Goal: Navigation & Orientation: Find specific page/section

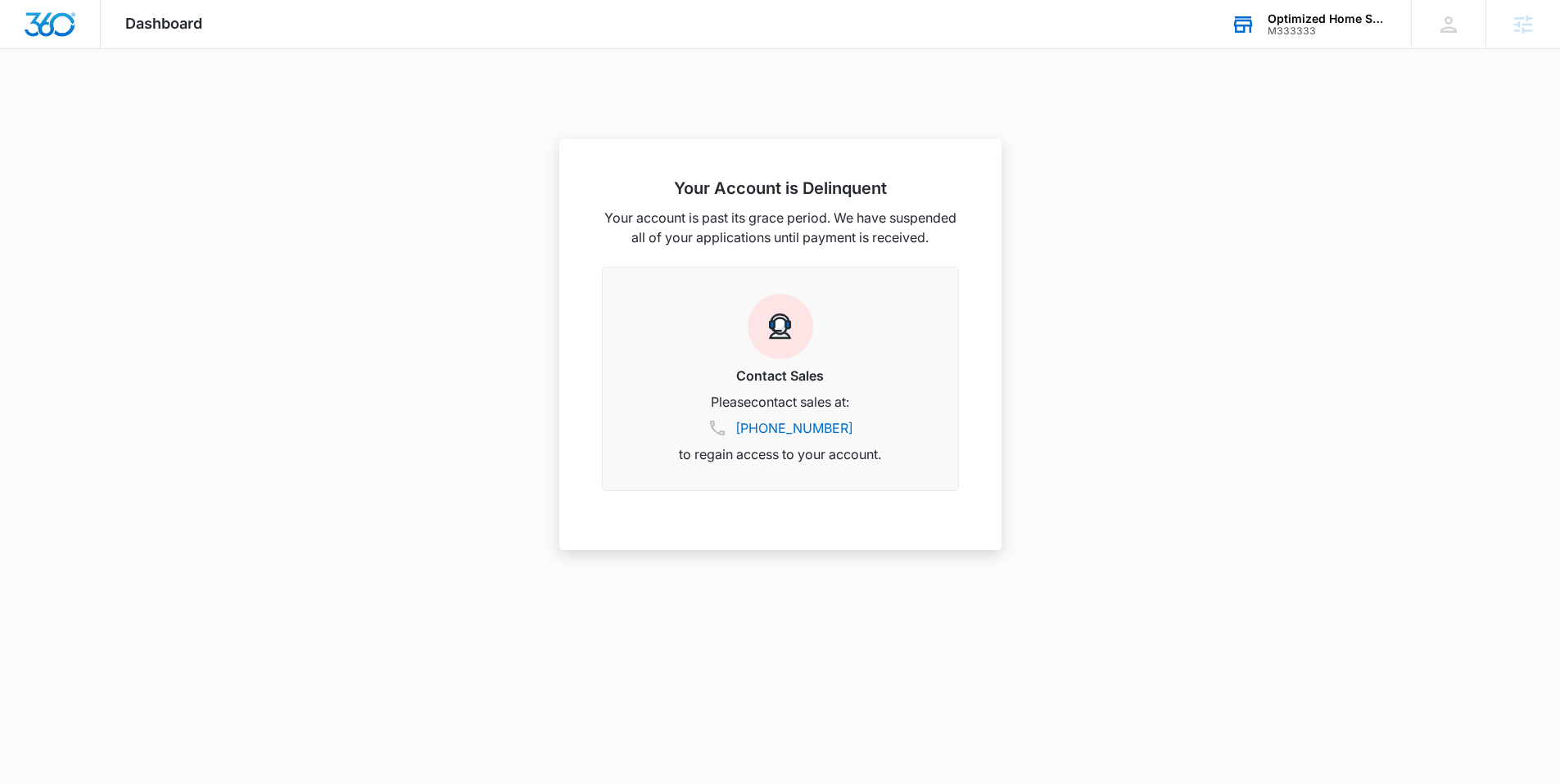
click at [1377, 37] on div "Optimized Home Services M333333 Your Accounts View All" at bounding box center [1308, 24] width 205 height 49
type input "pet spoiler"
click at [1168, 167] on div "Pet Spoilers Spa LLC M184682" at bounding box center [1255, 174] width 246 height 49
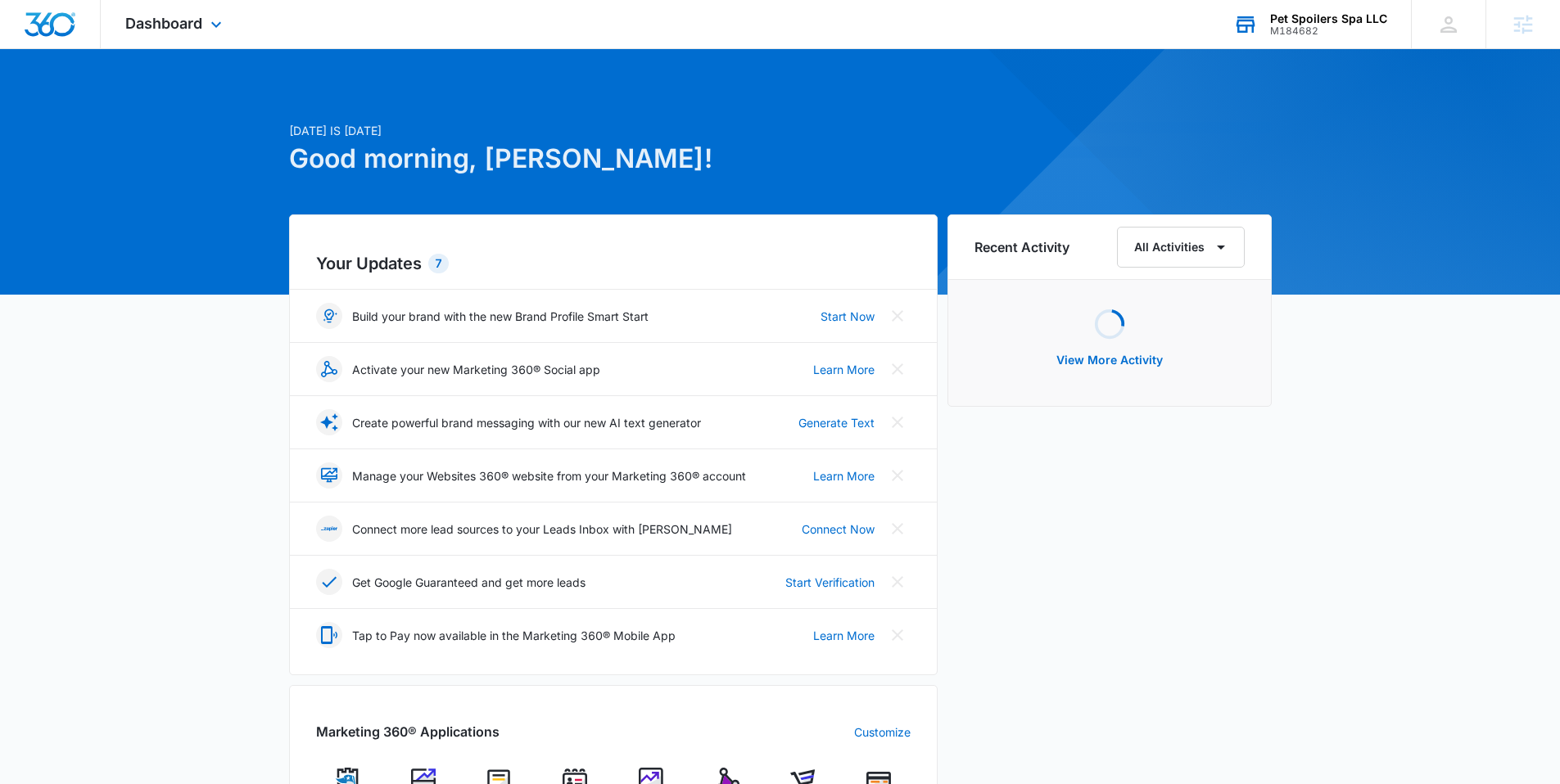
click at [205, 19] on div "Dashboard Apps Reputation Websites Forms CRM Email Social Shop Payments POS Con…" at bounding box center [176, 24] width 150 height 49
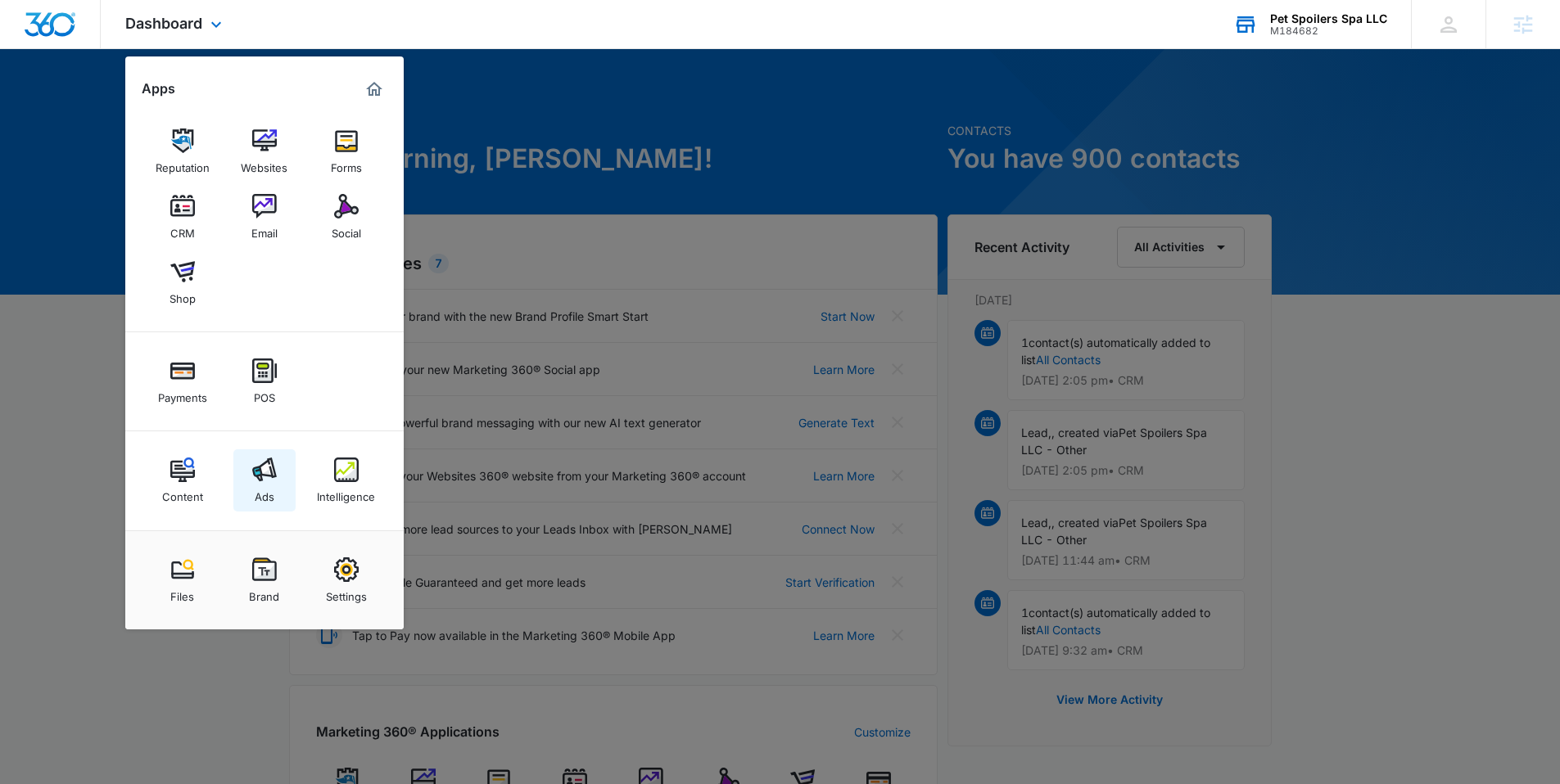
click at [261, 469] on img at bounding box center [264, 470] width 25 height 25
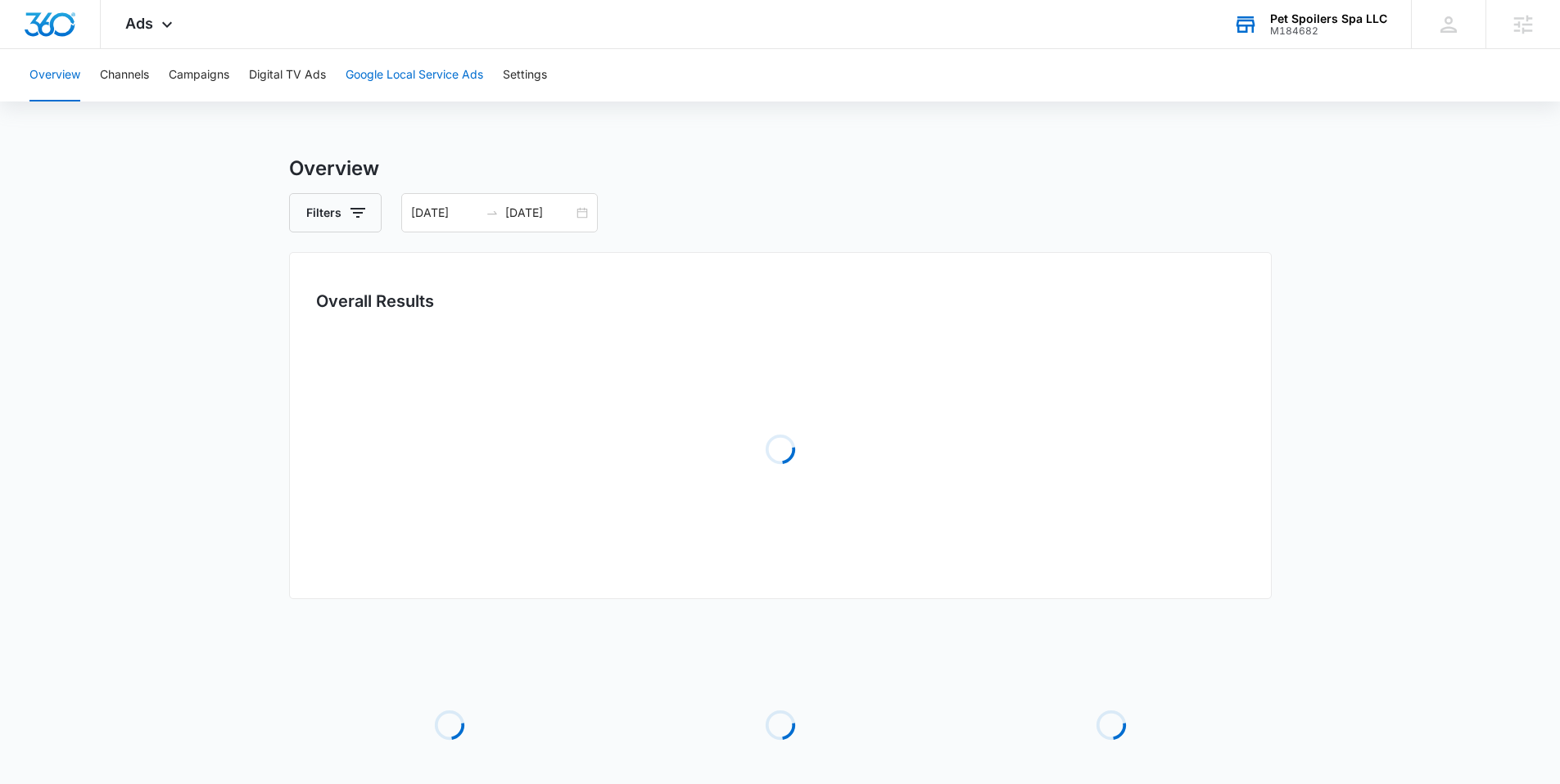
click at [374, 71] on button "Google Local Service Ads" at bounding box center [414, 75] width 138 height 52
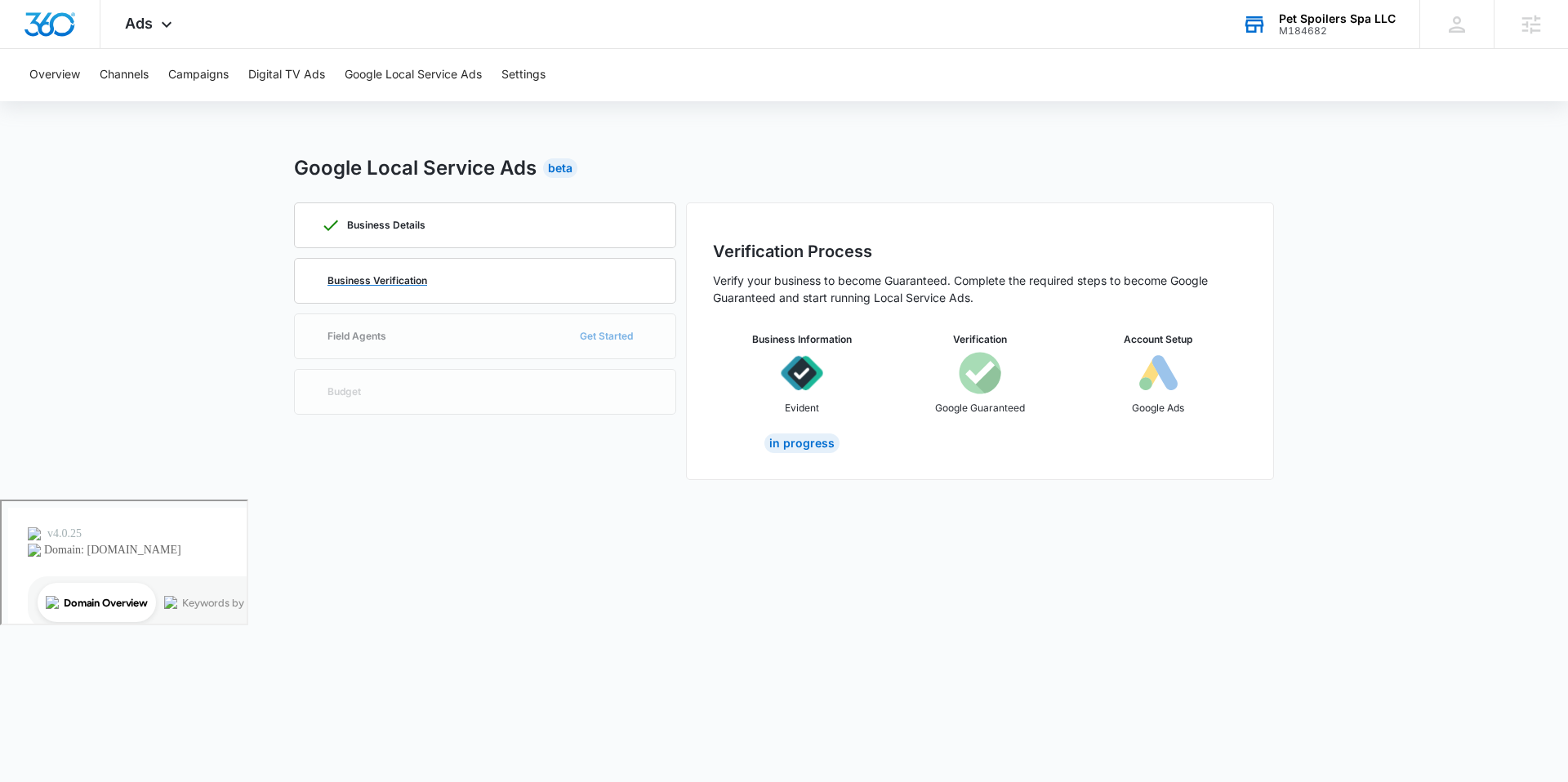
click at [477, 276] on div "Business Verification" at bounding box center [484, 281] width 329 height 44
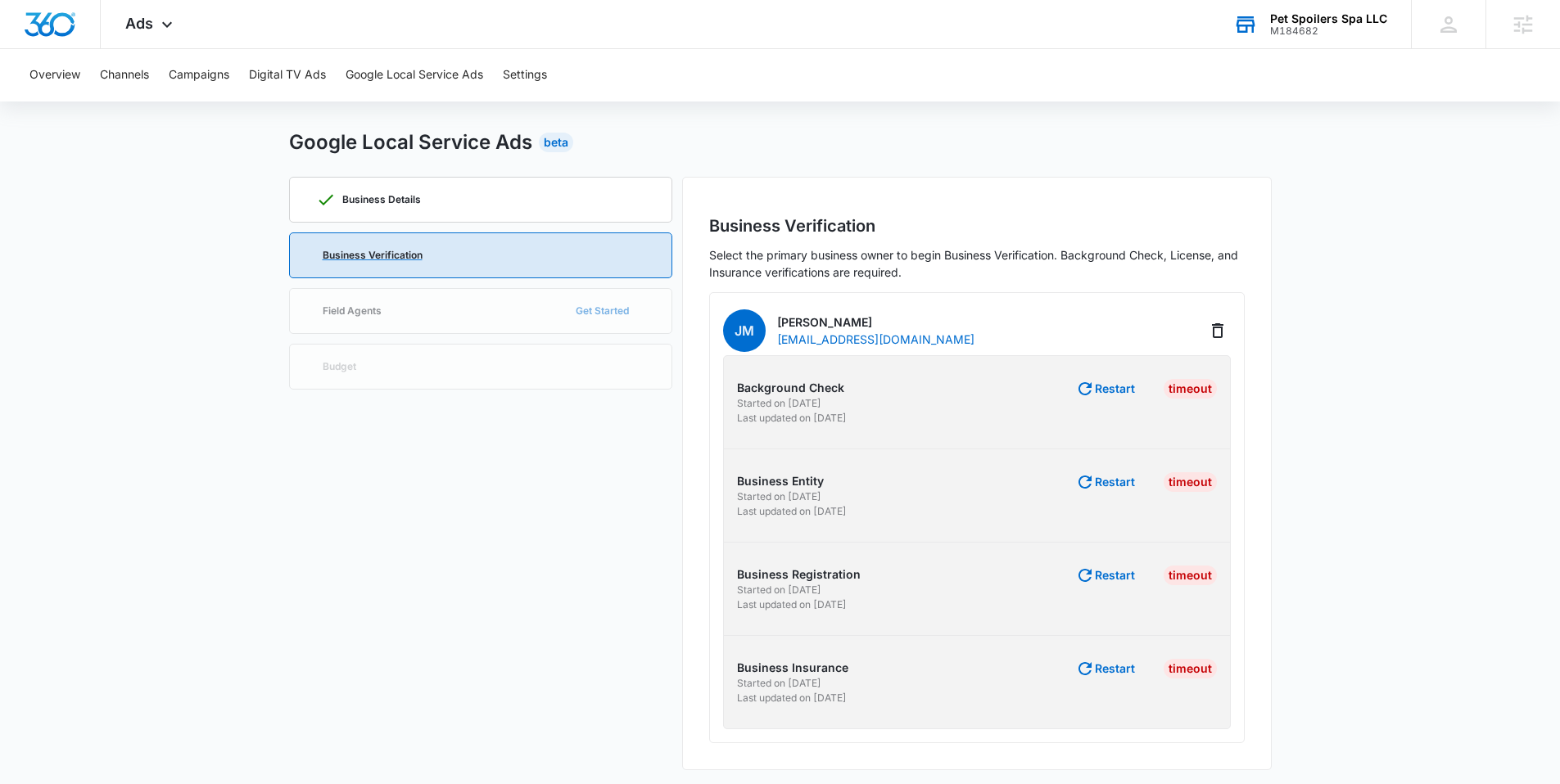
scroll to position [32, 0]
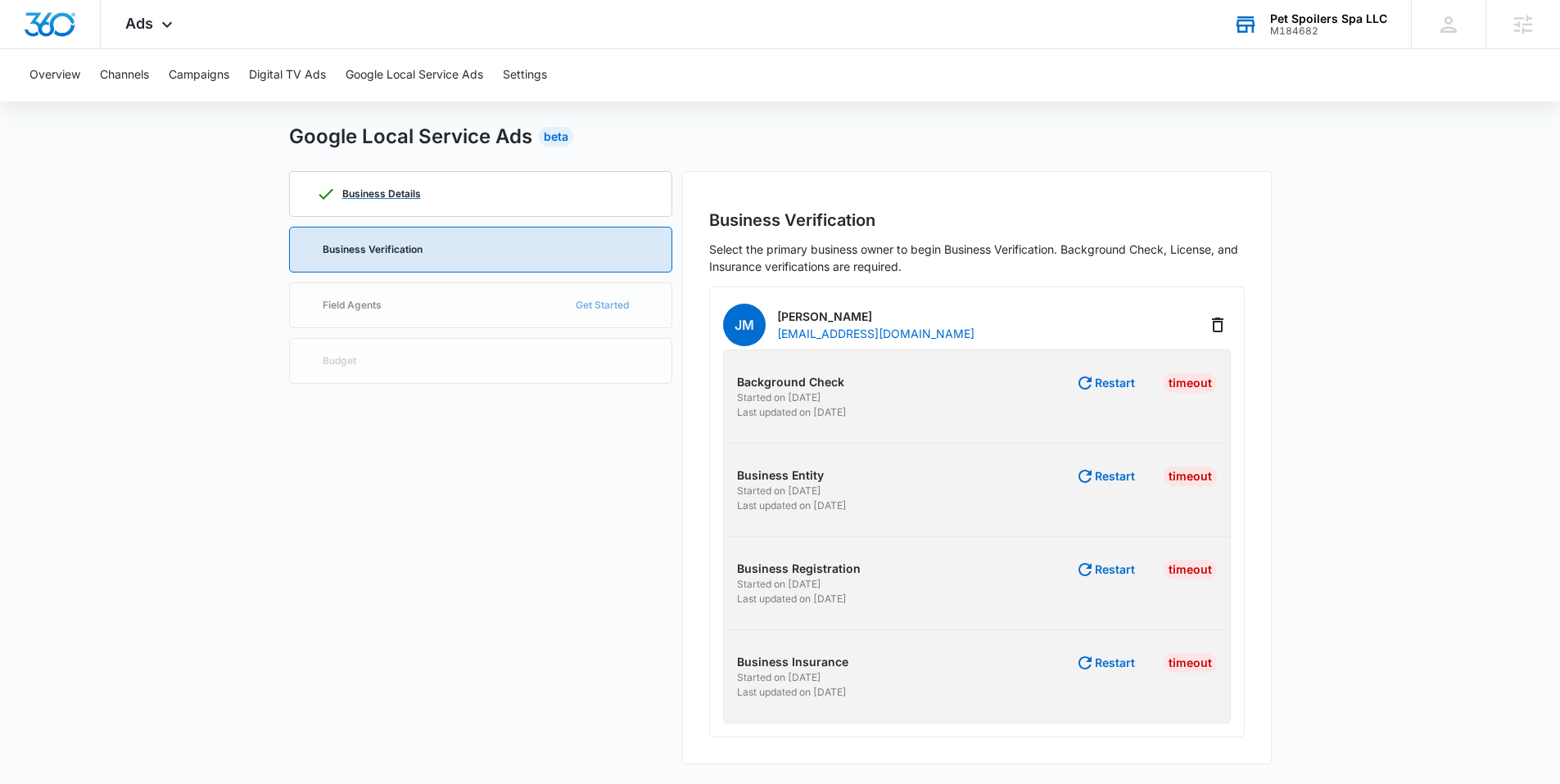
click at [587, 181] on div "Business Details" at bounding box center [481, 194] width 329 height 44
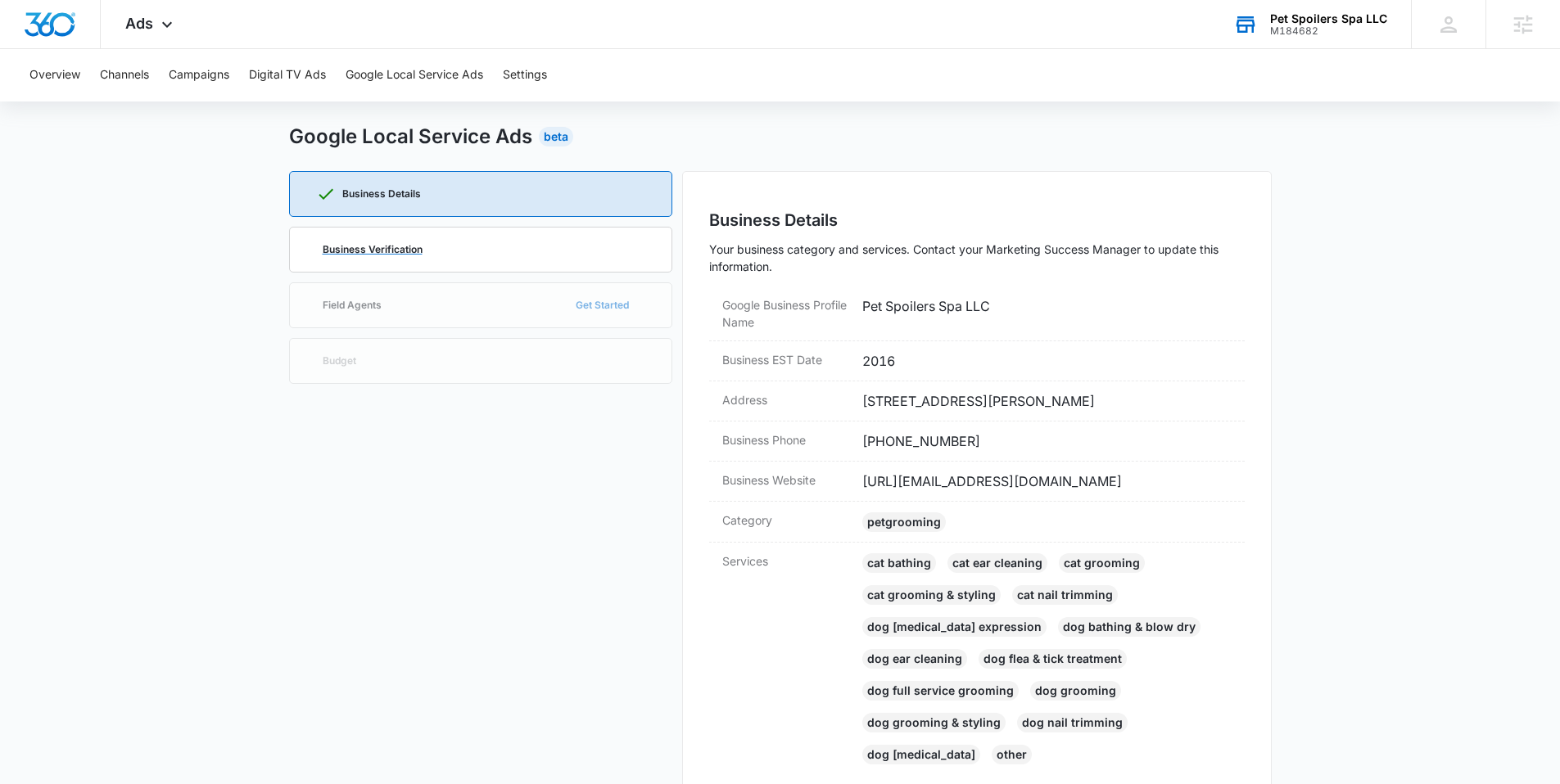
click at [533, 236] on div "Business Verification" at bounding box center [481, 250] width 329 height 44
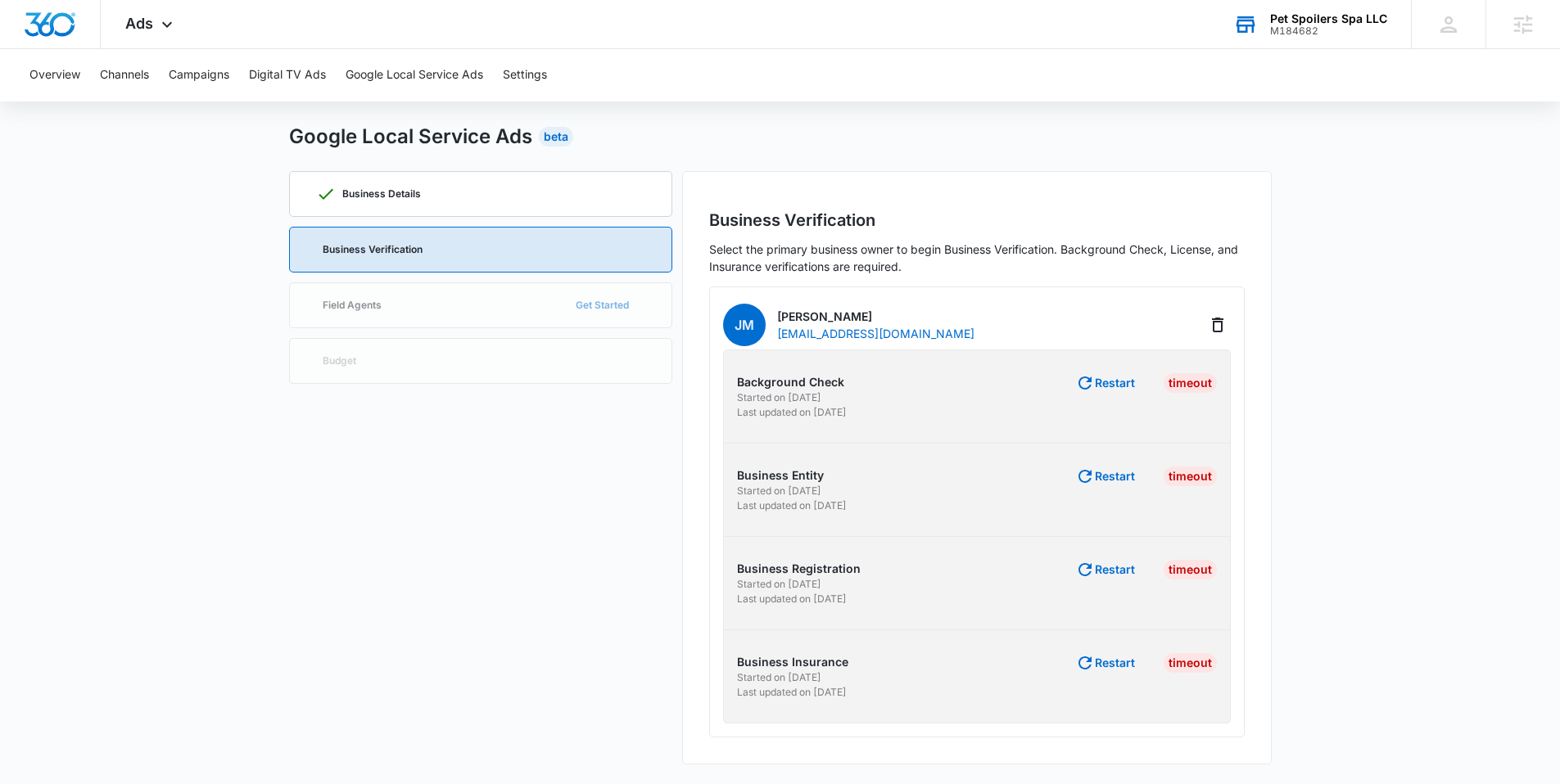
click at [766, 171] on div "Business Verification Select the primary business owner to begin Business Verif…" at bounding box center [976, 468] width 589 height 593
click at [1330, 26] on div "M184682" at bounding box center [1329, 31] width 117 height 11
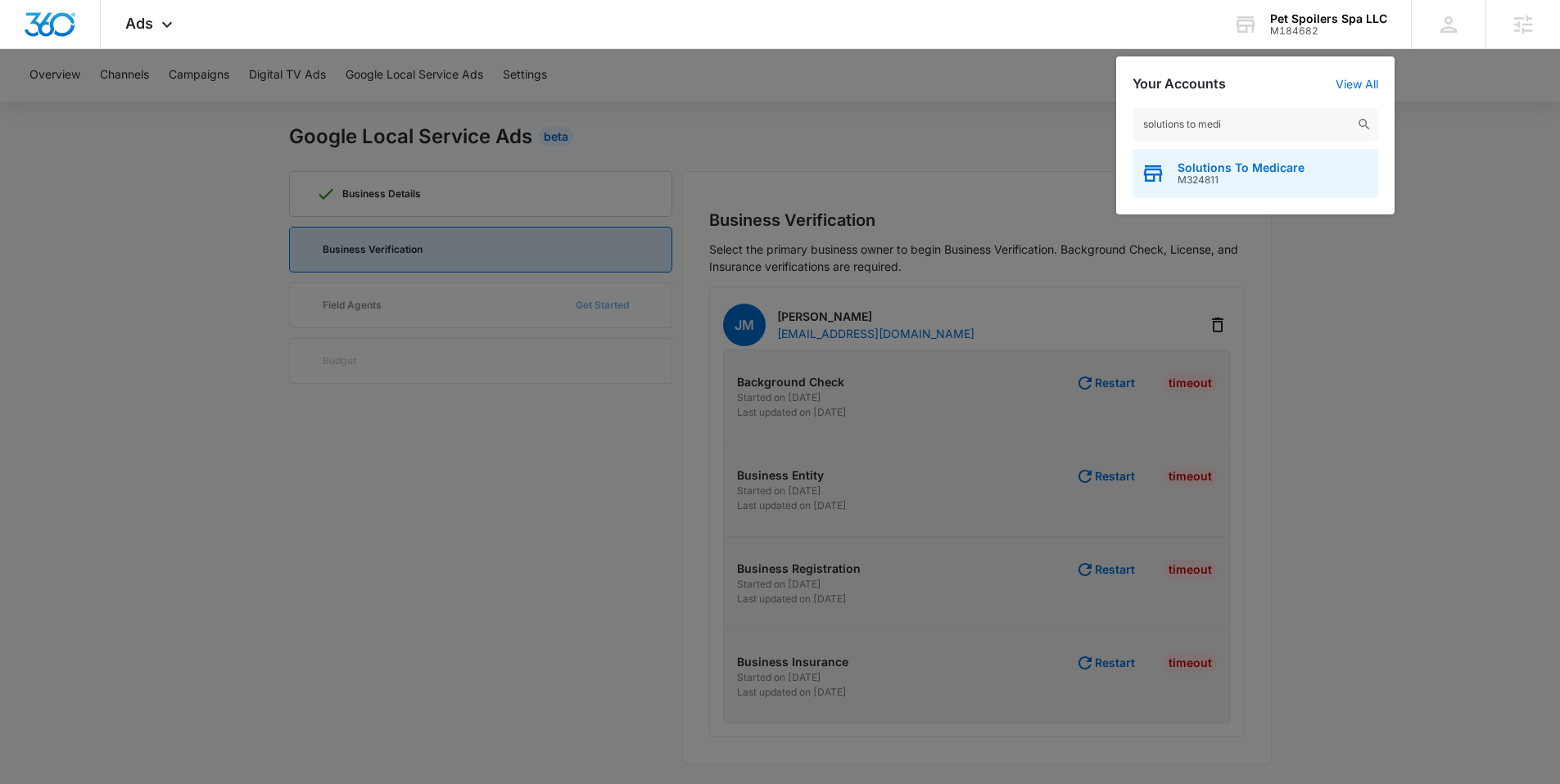
type input "solutions to medi"
click at [1214, 177] on span "M324811" at bounding box center [1241, 179] width 127 height 11
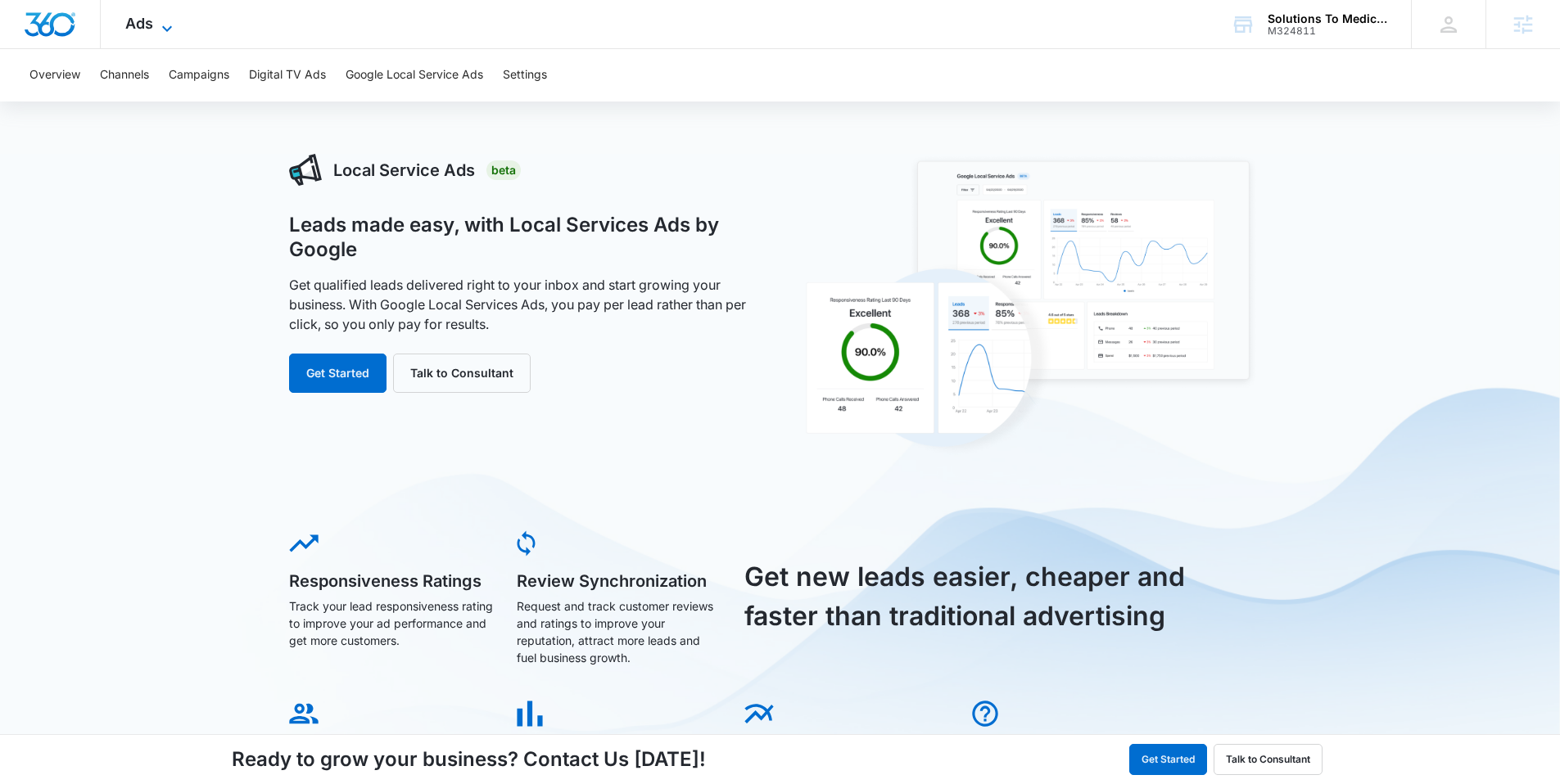
click at [173, 31] on icon at bounding box center [167, 28] width 19 height 19
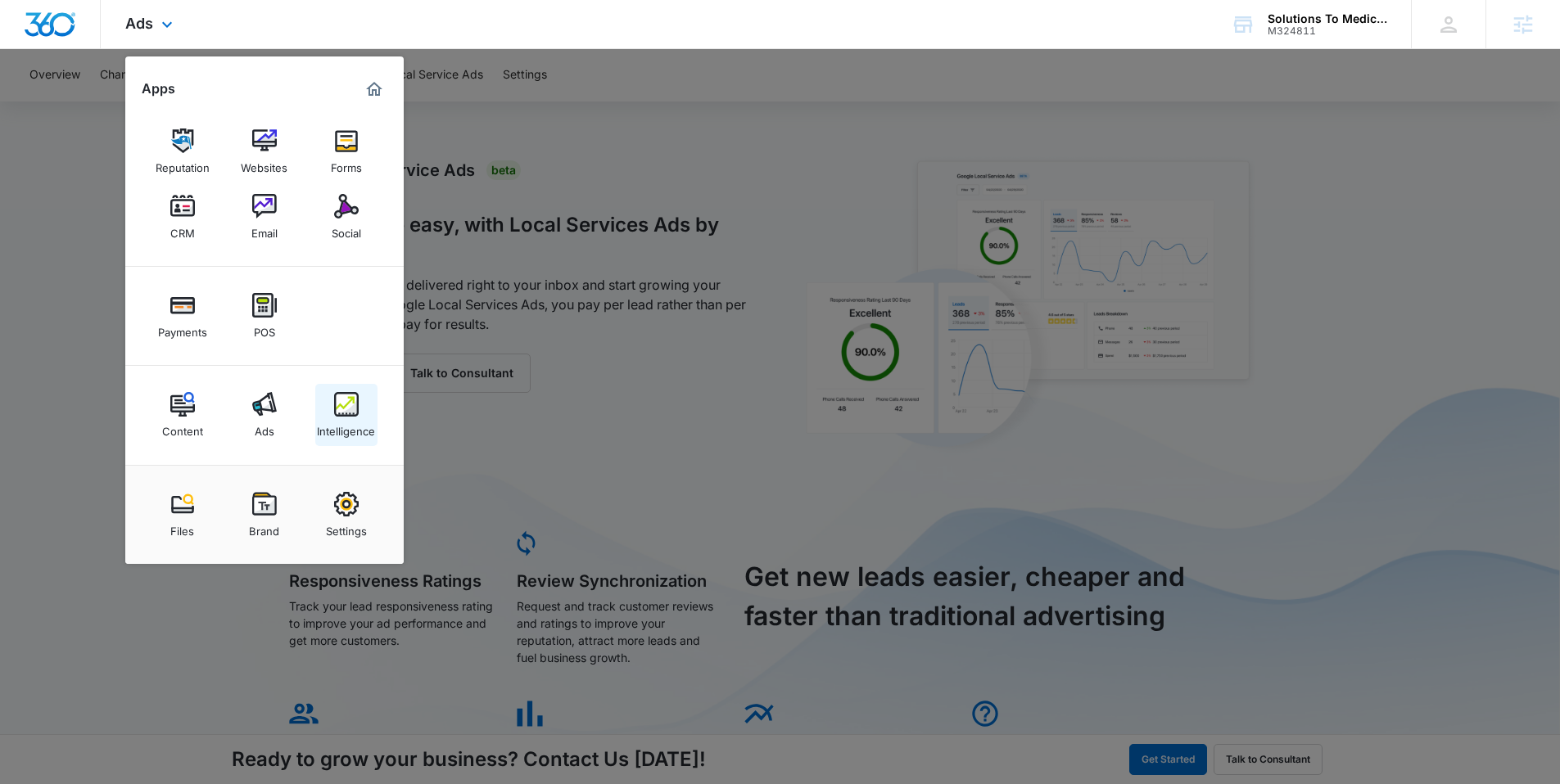
click at [322, 410] on link "Intelligence" at bounding box center [346, 415] width 62 height 62
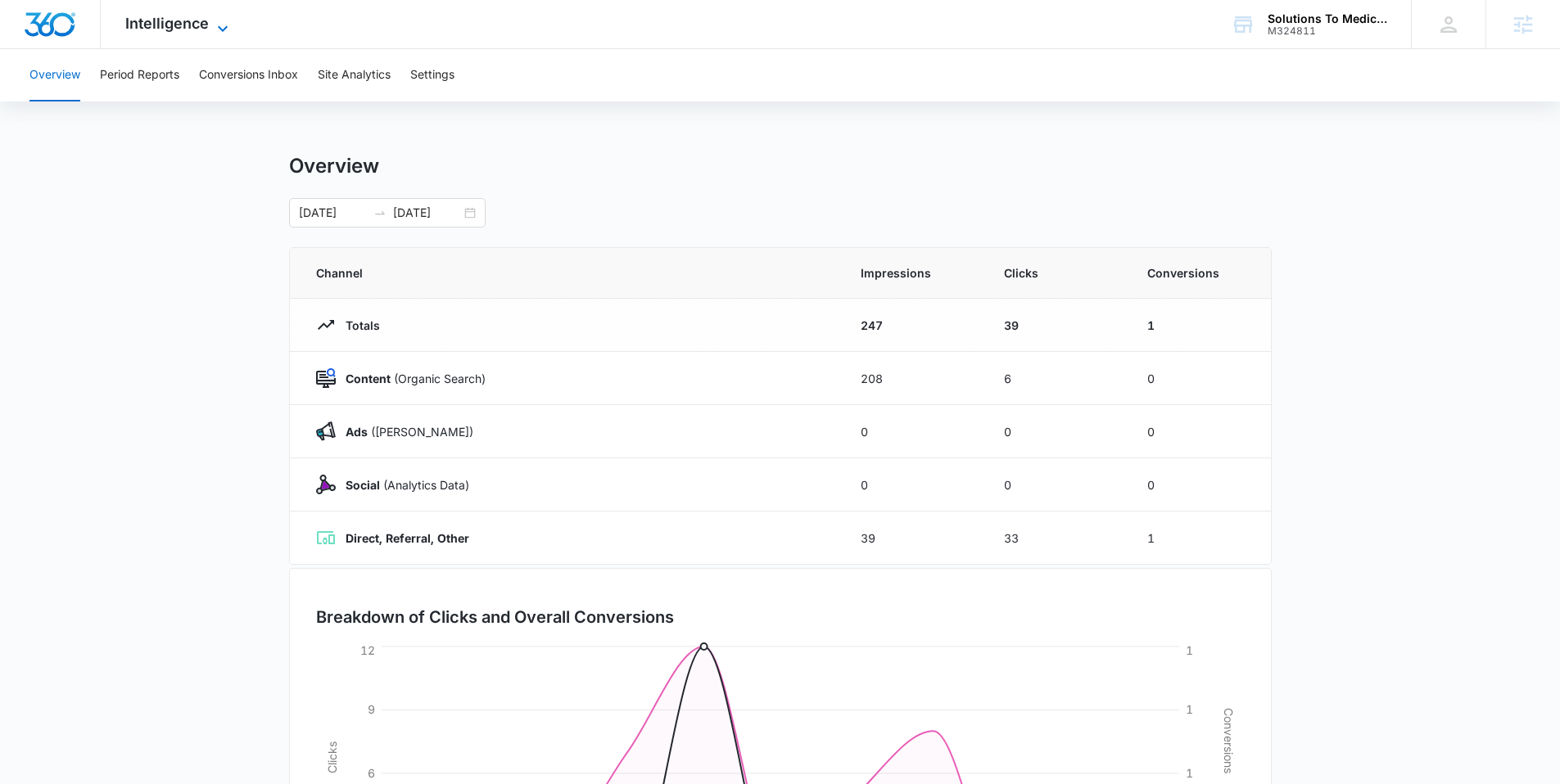
click at [215, 30] on icon at bounding box center [223, 28] width 19 height 19
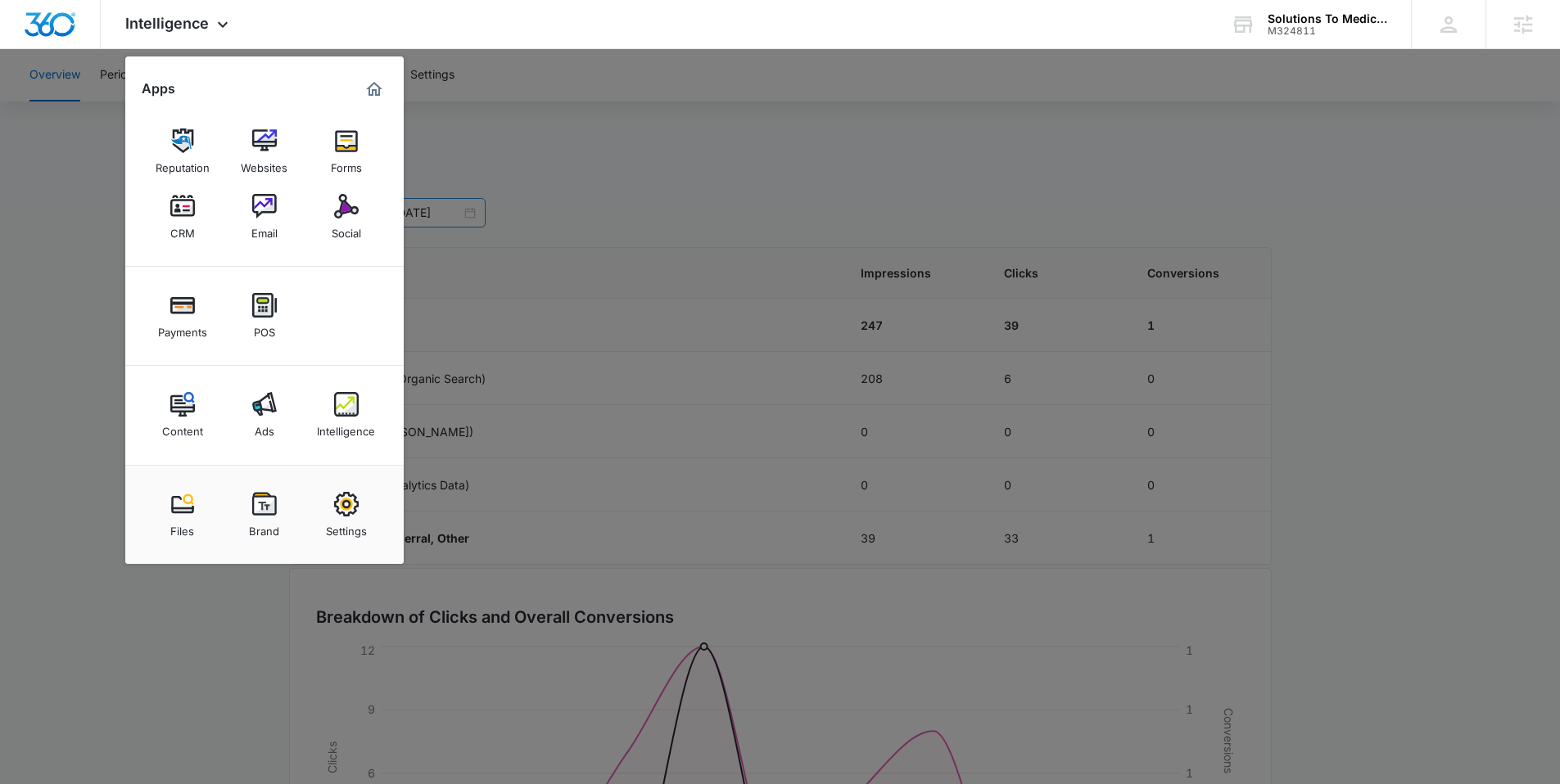
drag, startPoint x: 343, startPoint y: 214, endPoint x: 356, endPoint y: 202, distance: 17.7
click at [343, 213] on img at bounding box center [346, 207] width 25 height 25
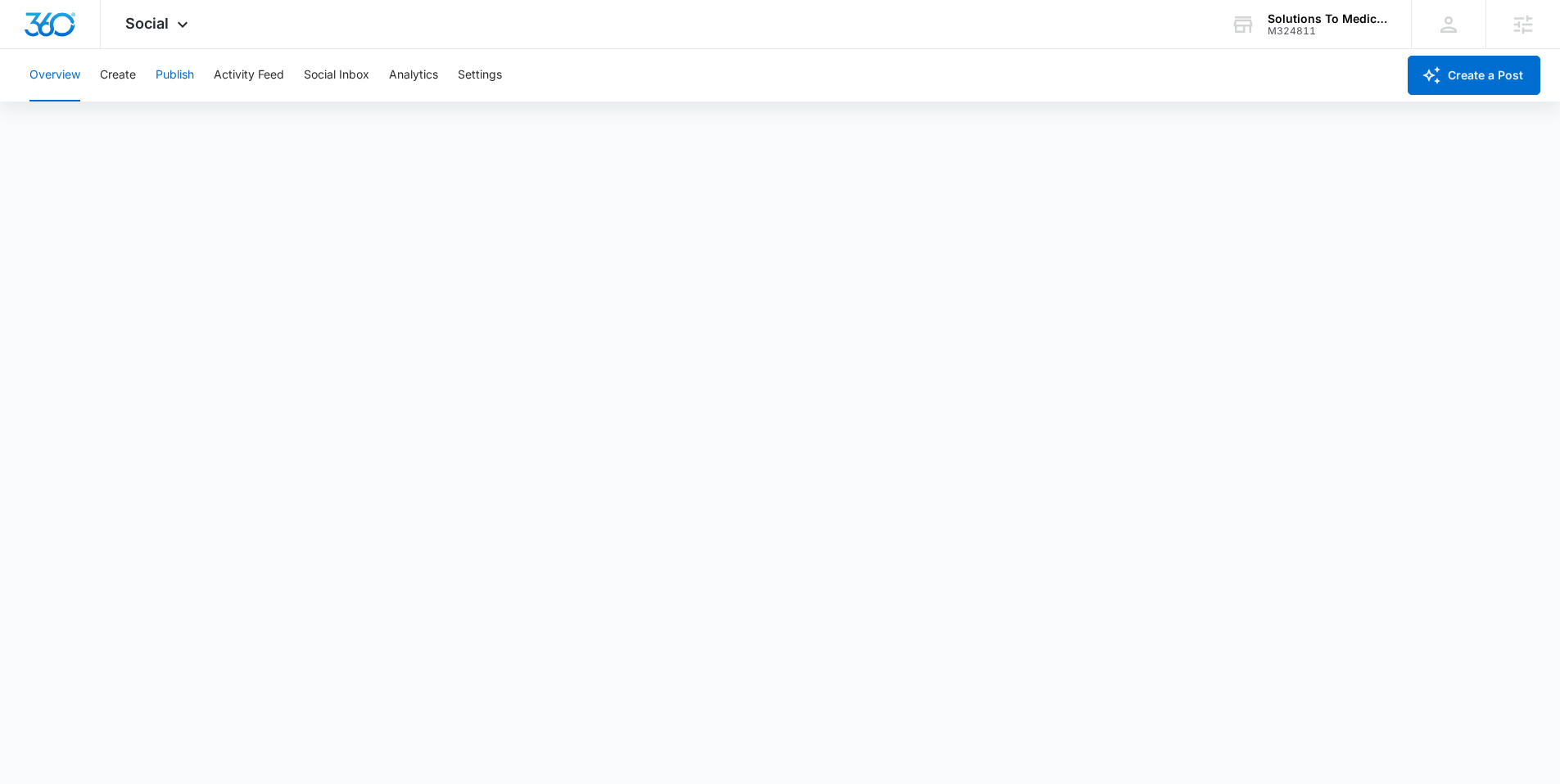
click at [178, 78] on button "Publish" at bounding box center [175, 75] width 39 height 52
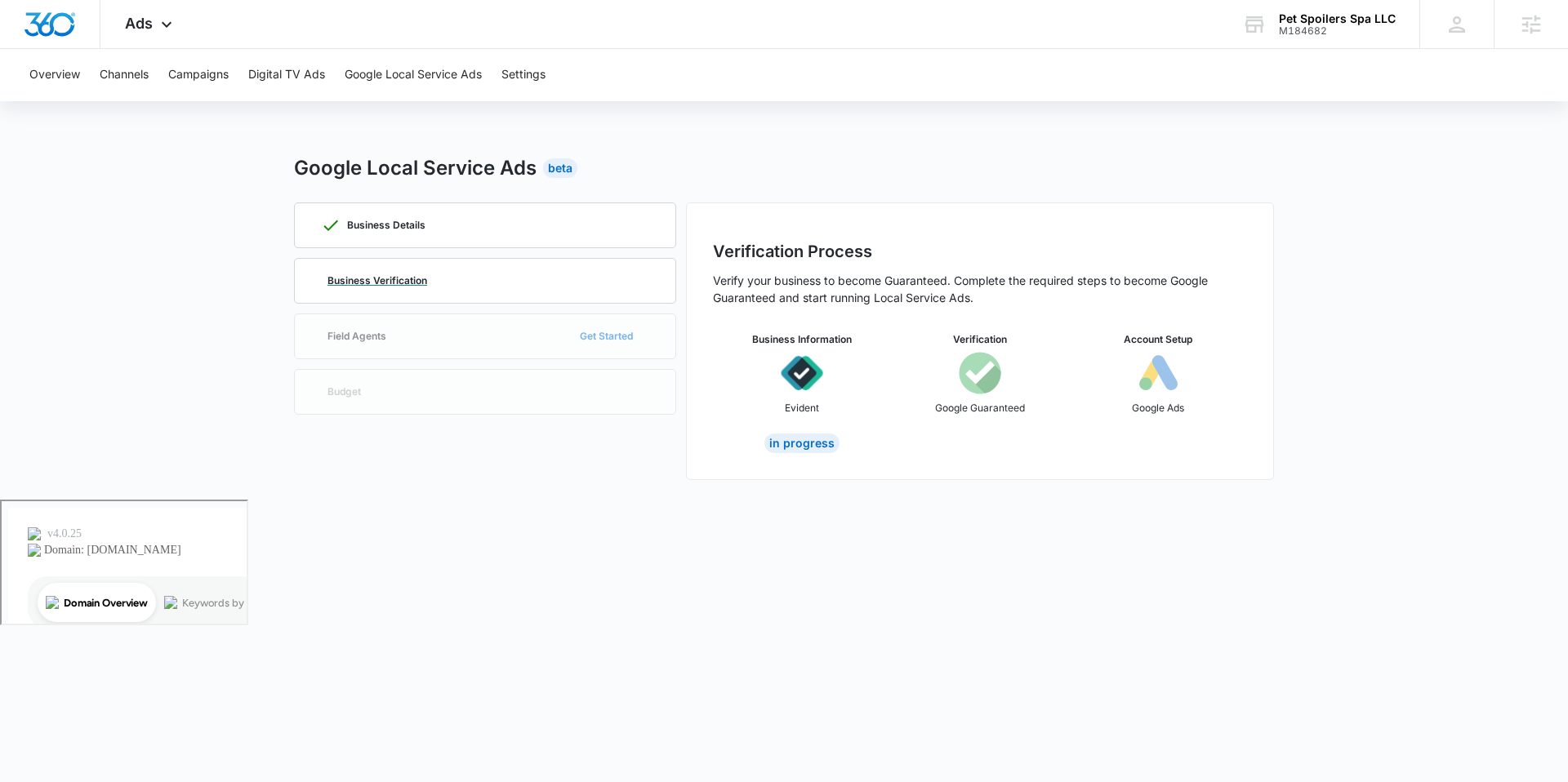
click at [608, 294] on div "Business Verification" at bounding box center [484, 281] width 329 height 44
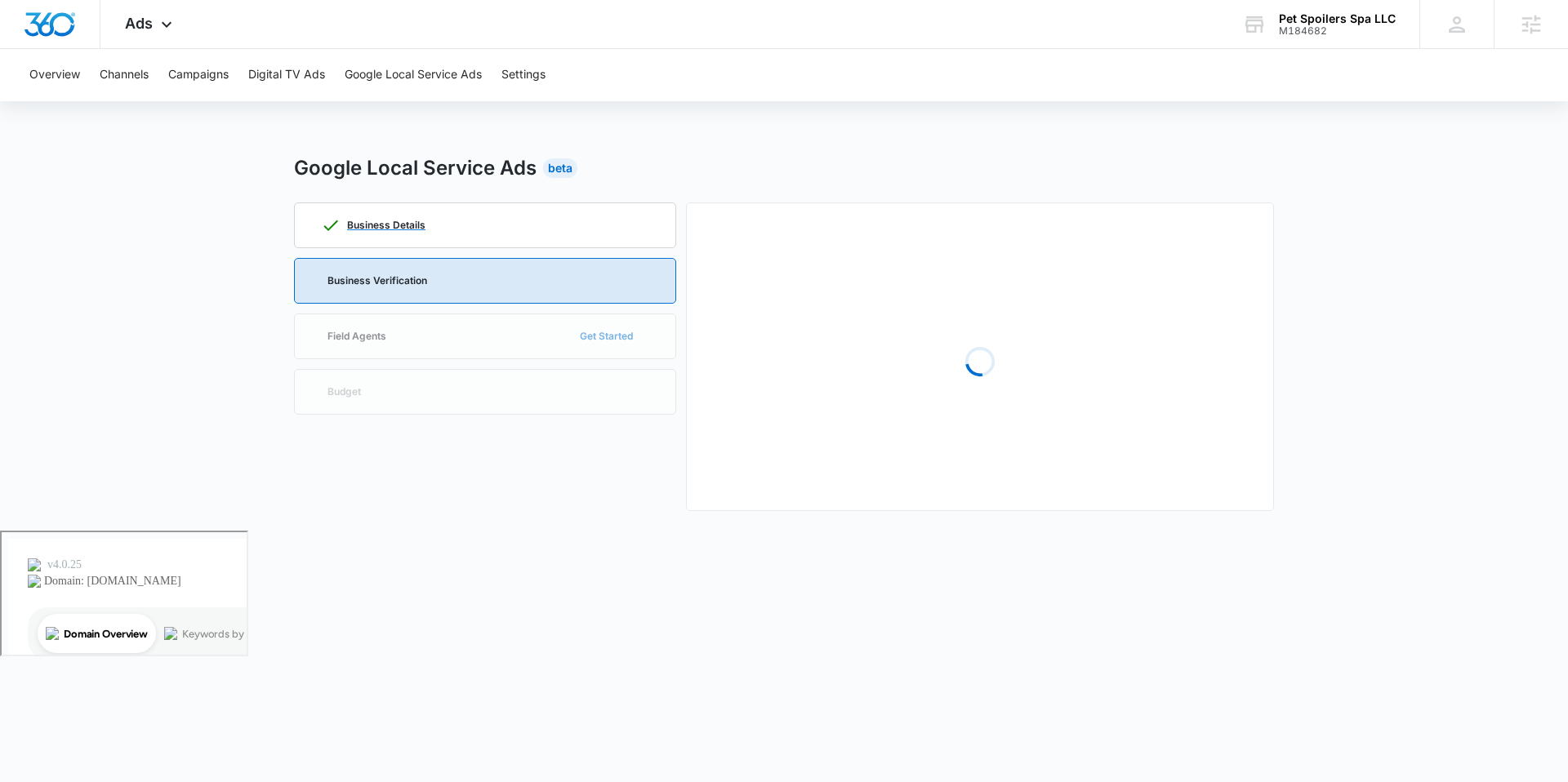
click at [553, 237] on div "Business Details" at bounding box center [484, 225] width 329 height 44
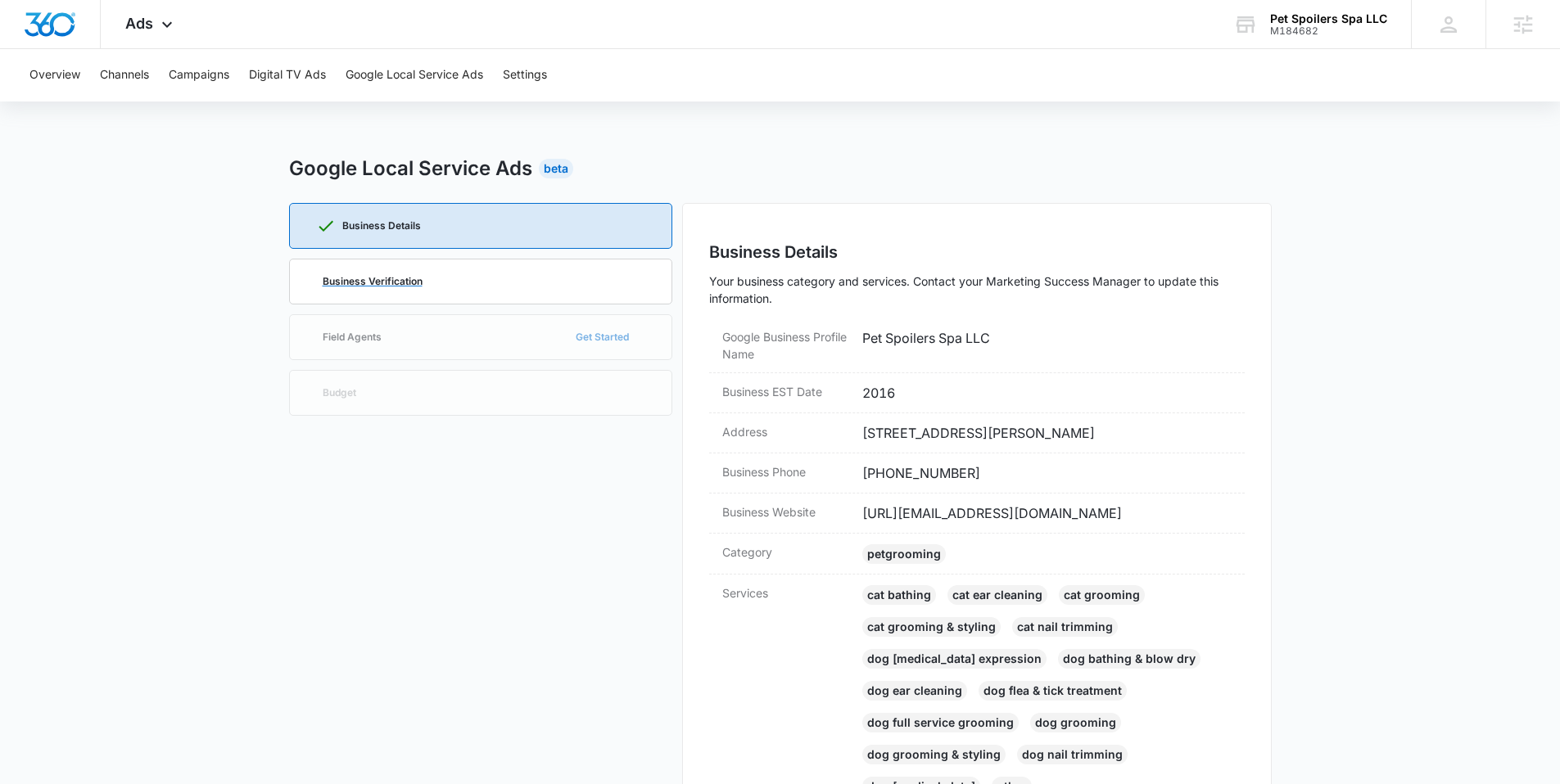
click at [516, 289] on div "Business Verification" at bounding box center [481, 282] width 329 height 44
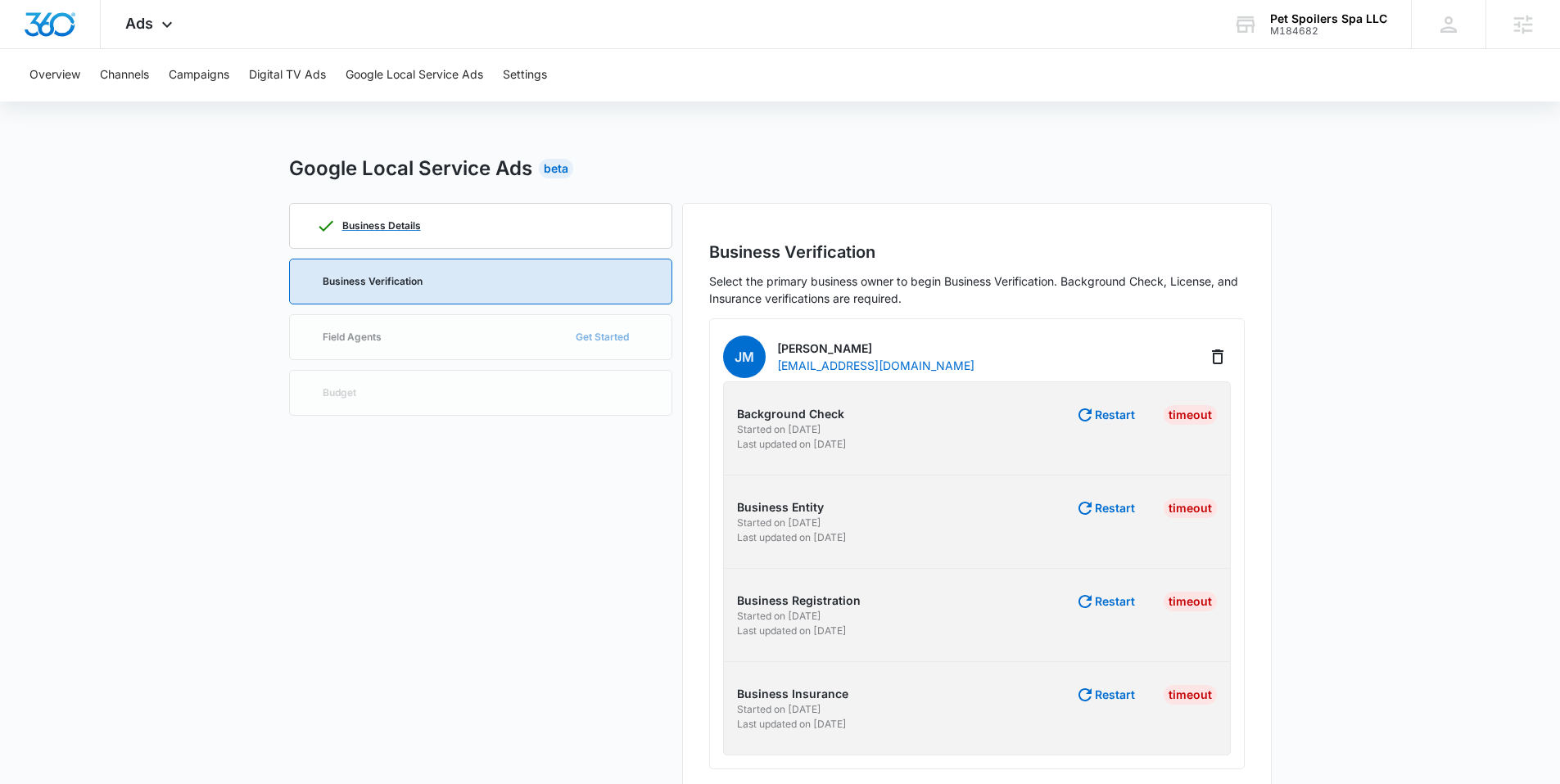
click at [533, 240] on div "Business Details" at bounding box center [481, 226] width 329 height 44
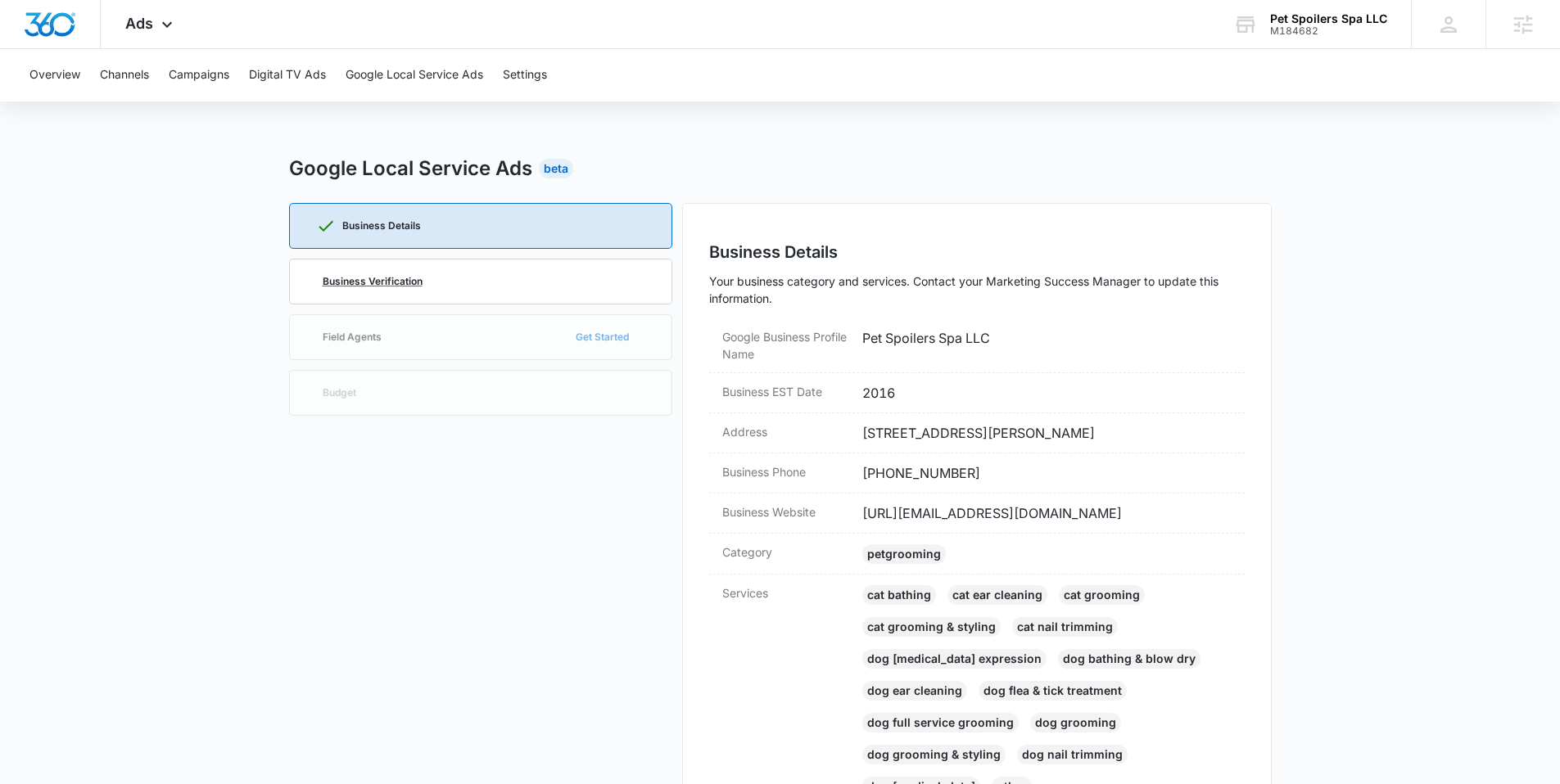
click at [641, 291] on div "Business Verification" at bounding box center [481, 282] width 329 height 44
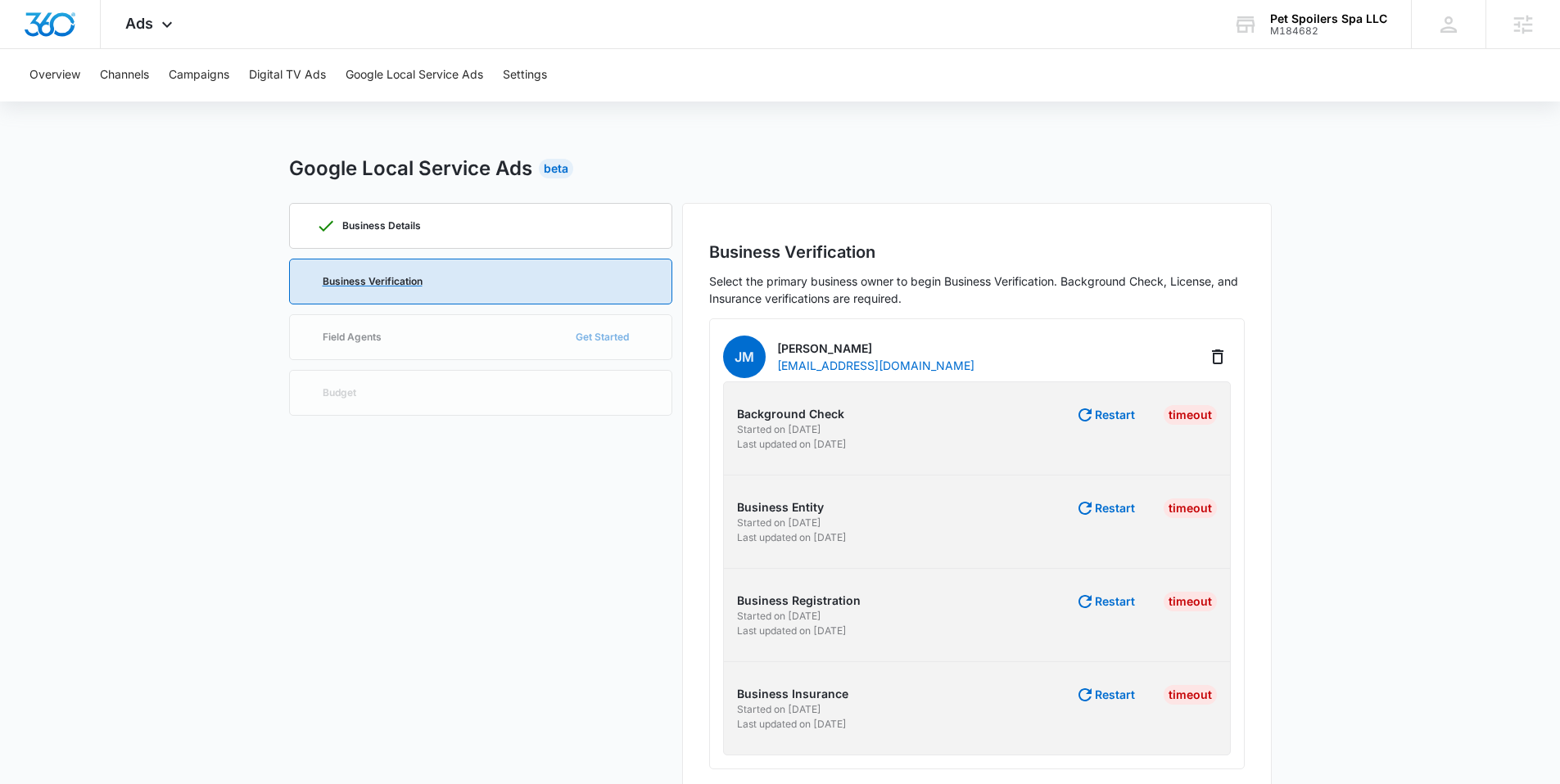
scroll to position [32, 0]
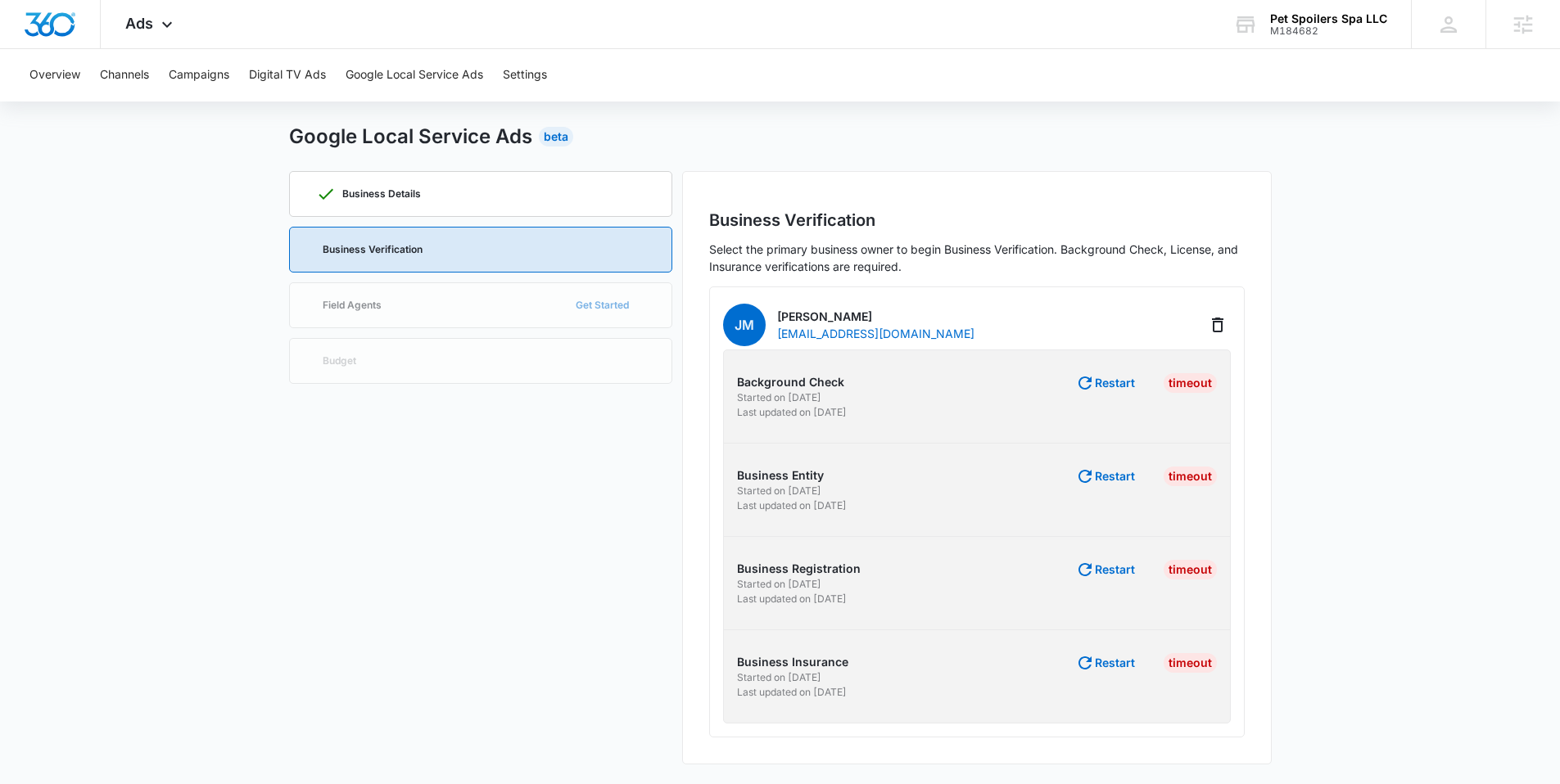
click at [489, 305] on div "Business Details Business Verification Field Agents Get Started Budget" at bounding box center [481, 468] width 383 height 593
click at [502, 247] on div "Business Verification" at bounding box center [481, 250] width 329 height 44
drag, startPoint x: 501, startPoint y: 185, endPoint x: 462, endPoint y: 226, distance: 56.6
click at [501, 185] on div "Business Details" at bounding box center [481, 194] width 329 height 44
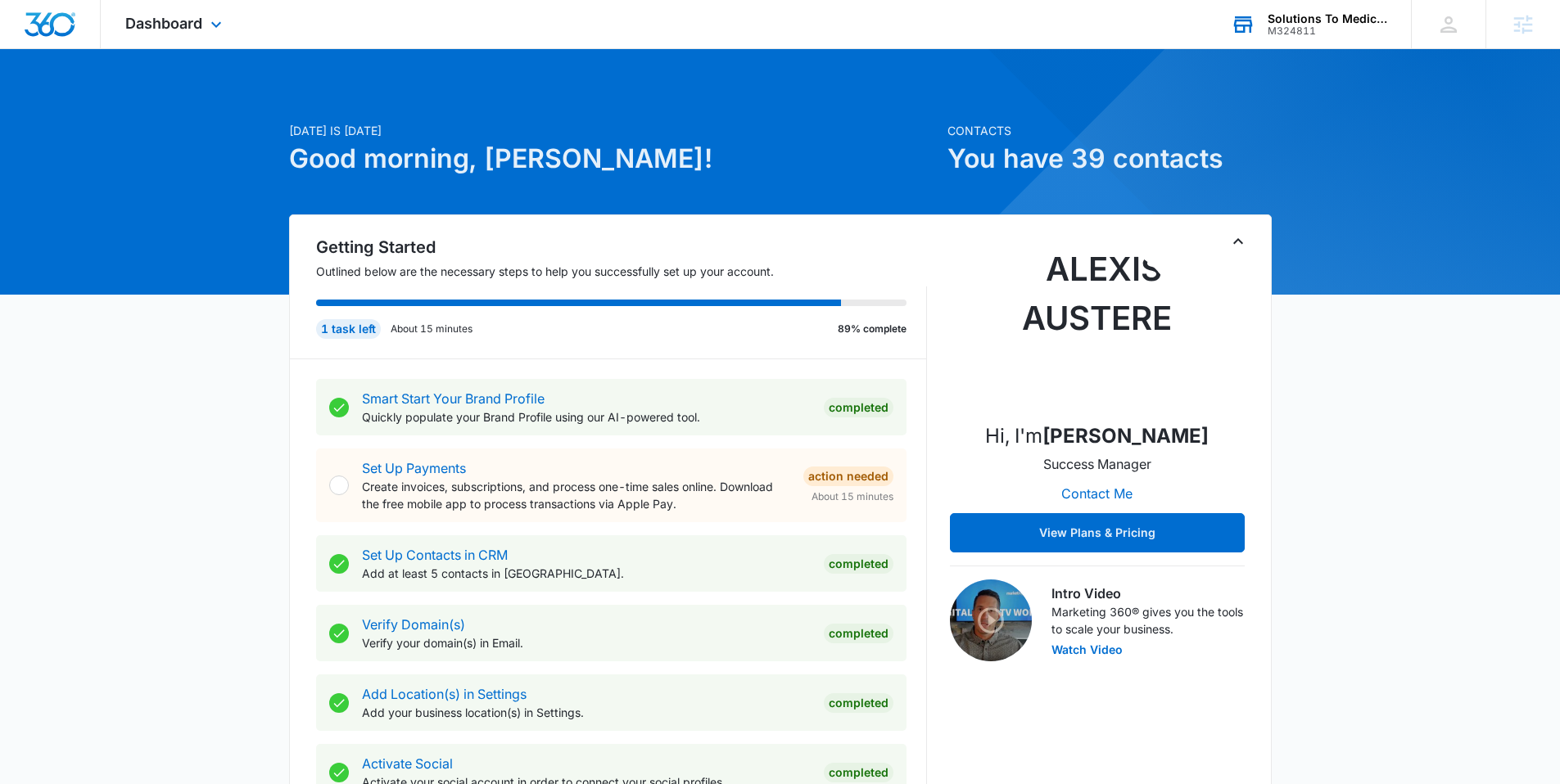
click at [1294, 28] on div "M324811" at bounding box center [1327, 31] width 119 height 11
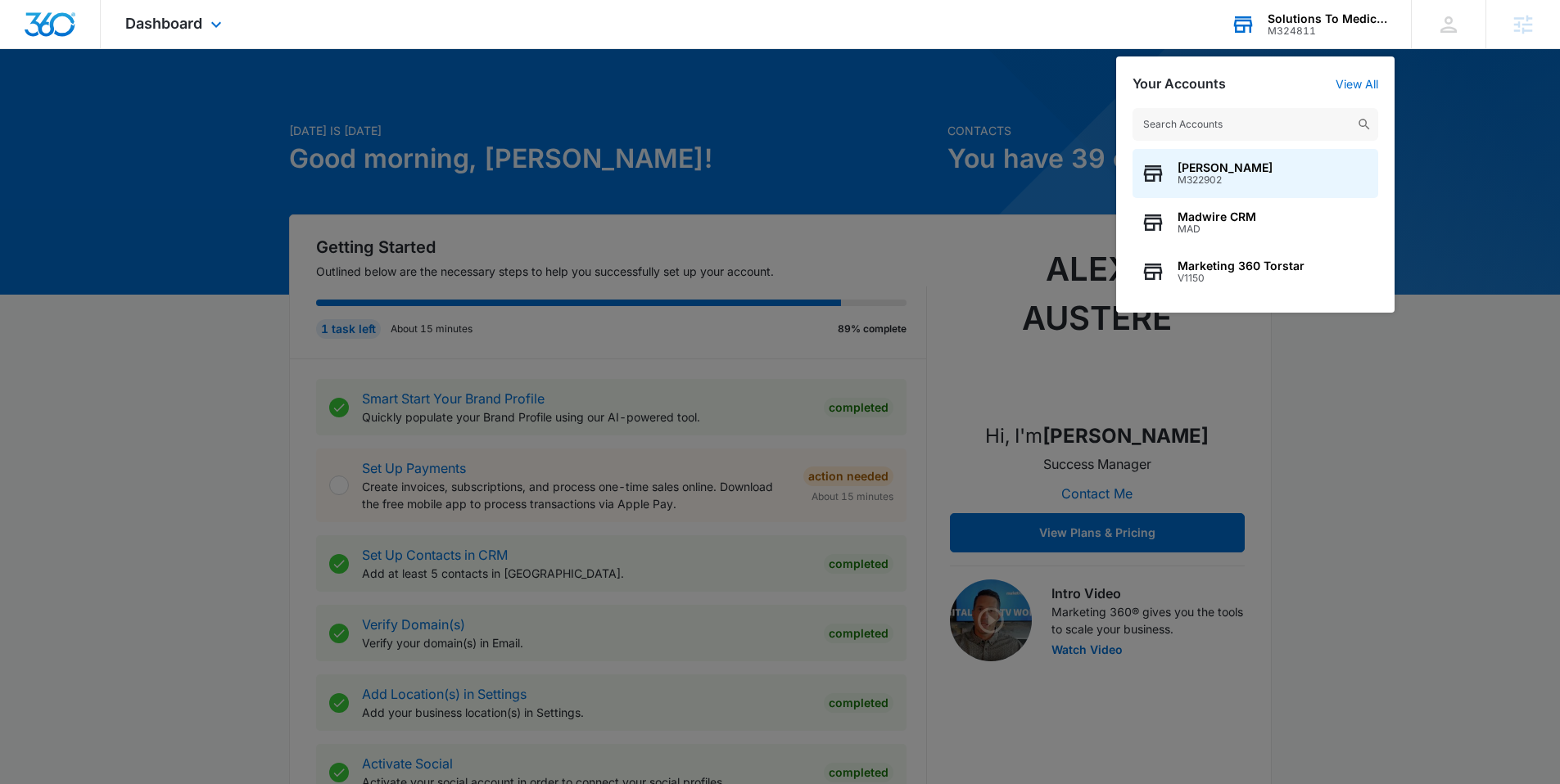
click at [1173, 117] on input "text" at bounding box center [1255, 124] width 246 height 33
click at [1060, 53] on div at bounding box center [780, 392] width 1560 height 784
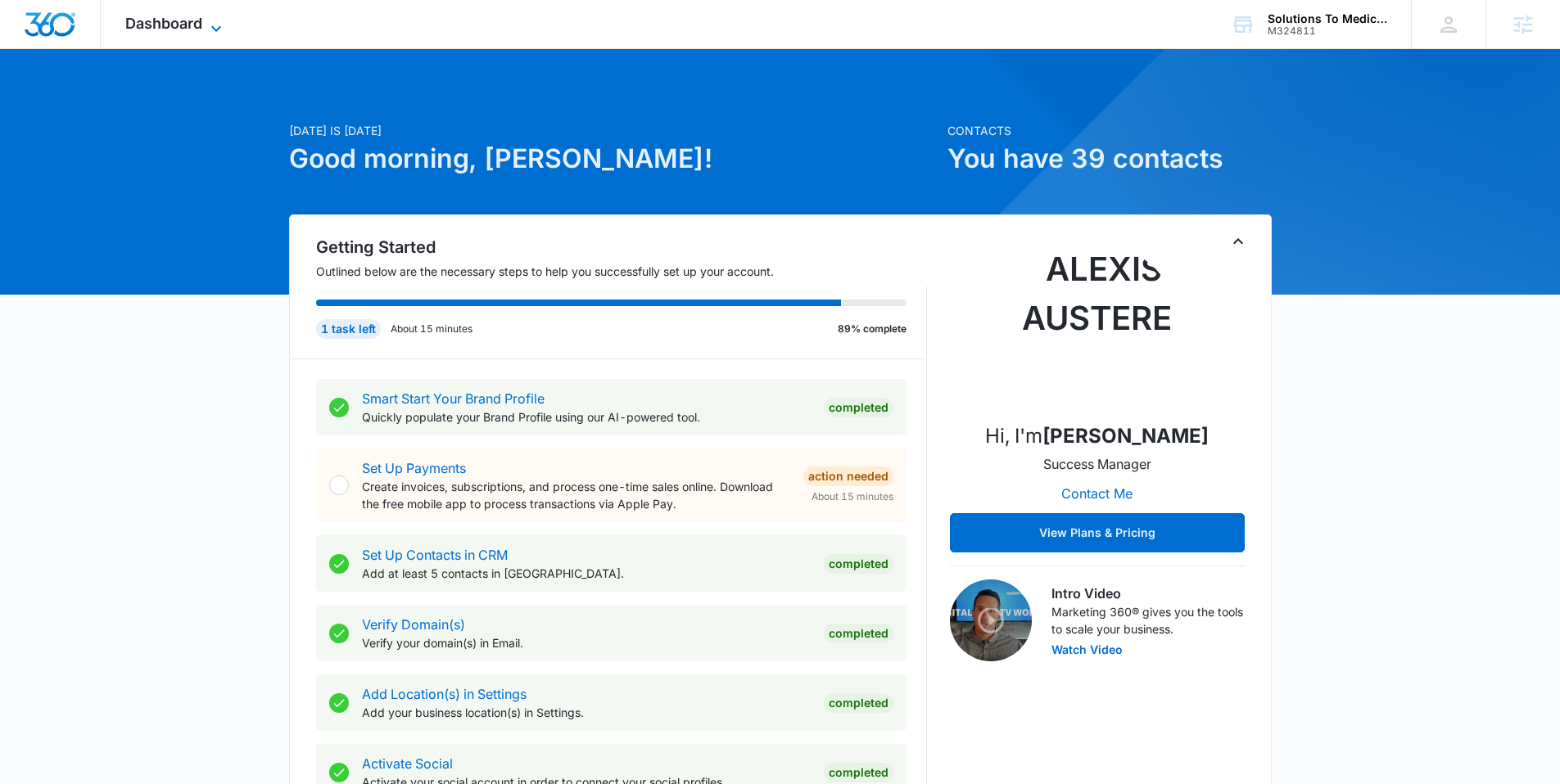
click at [201, 26] on span "Dashboard" at bounding box center [163, 23] width 77 height 17
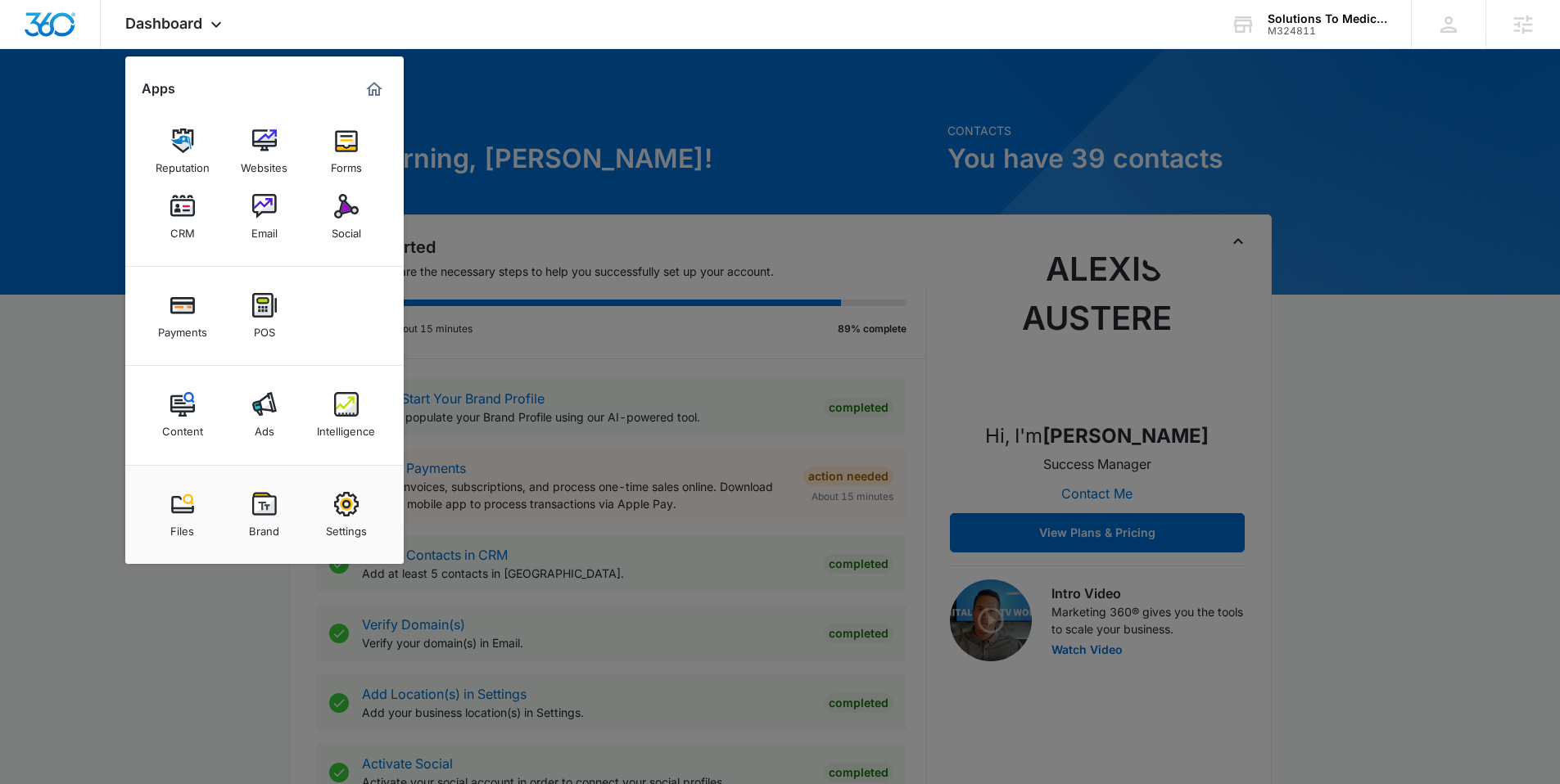
click at [435, 62] on div at bounding box center [780, 392] width 1560 height 784
